Goal: Task Accomplishment & Management: Use online tool/utility

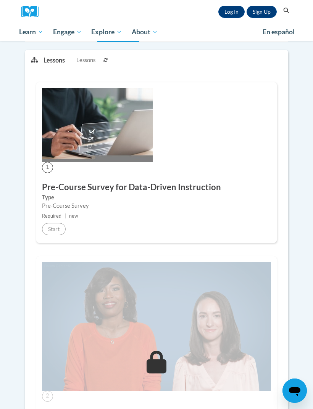
scroll to position [69, 0]
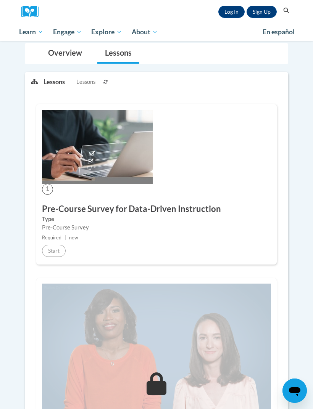
click at [232, 10] on link "Log In" at bounding box center [231, 12] width 26 height 12
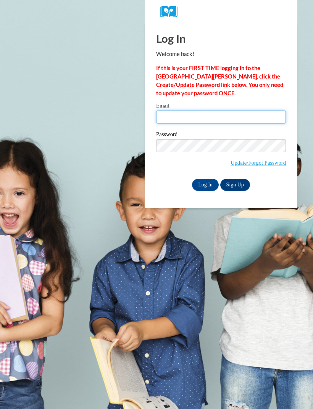
click at [258, 119] on input "Email" at bounding box center [221, 117] width 130 height 13
type input "l"
type input "[EMAIL_ADDRESS][DOMAIN_NAME]"
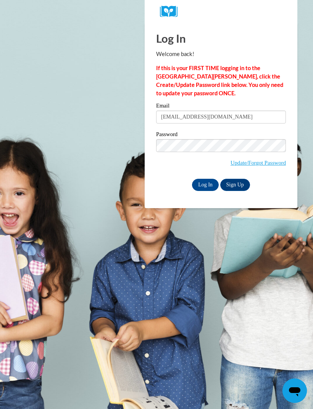
click at [208, 187] on input "Log In" at bounding box center [205, 185] width 27 height 12
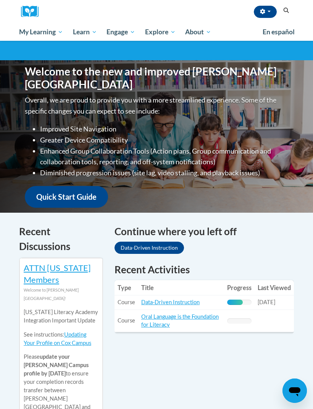
scroll to position [79, 0]
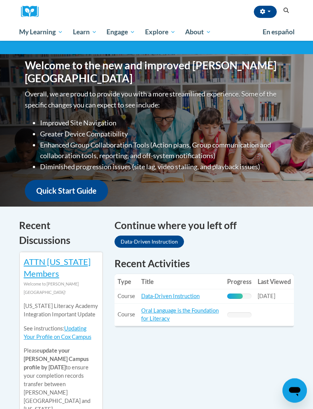
click at [187, 295] on link "Data-Driven Instruction" at bounding box center [170, 296] width 58 height 6
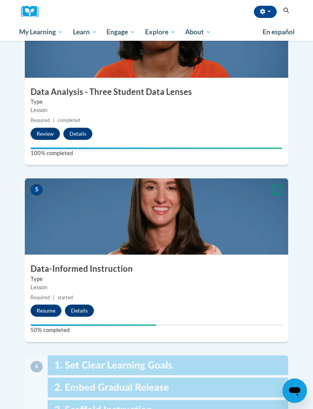
scroll to position [802, 0]
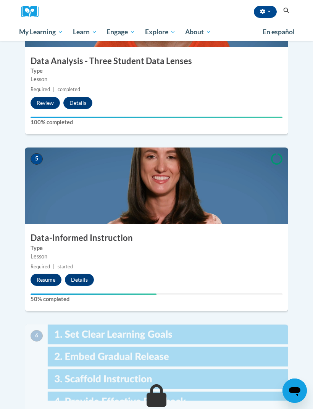
click at [46, 274] on button "Resume" at bounding box center [46, 280] width 31 height 12
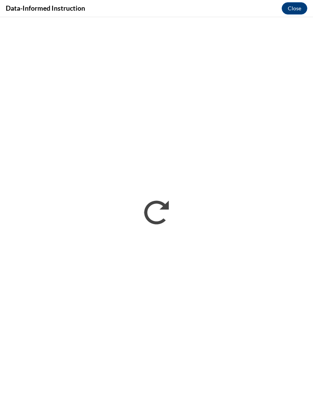
scroll to position [0, 0]
